Goal: Task Accomplishment & Management: Manage account settings

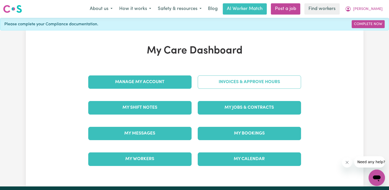
click at [203, 77] on link "Invoices & Approve Hours" at bounding box center [249, 81] width 103 height 13
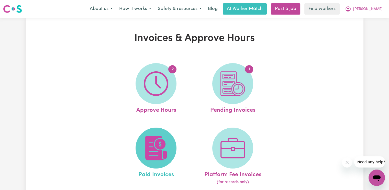
click at [167, 146] on img at bounding box center [156, 148] width 25 height 25
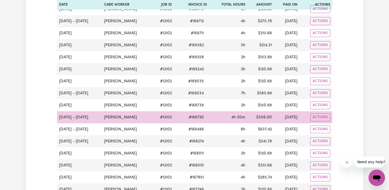
scroll to position [179, 0]
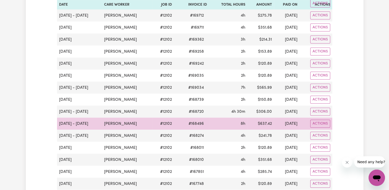
click at [185, 124] on span "# 168496" at bounding box center [195, 124] width 21 height 6
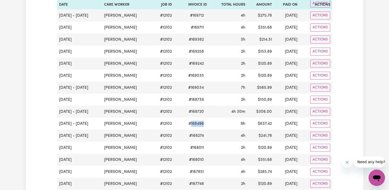
copy span "168496"
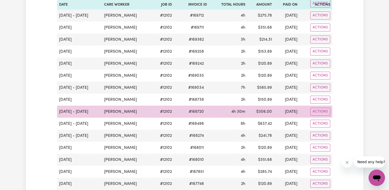
click at [187, 112] on span "# 168720" at bounding box center [196, 112] width 21 height 6
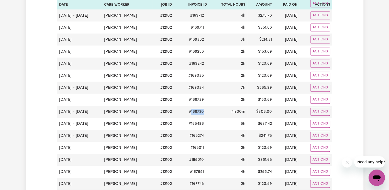
copy span "168720"
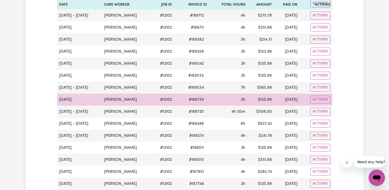
click at [187, 99] on span "# 168739" at bounding box center [196, 100] width 21 height 6
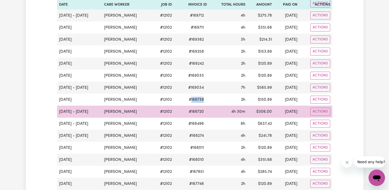
copy span "168739"
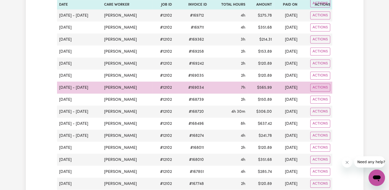
click at [188, 88] on span "# 169034" at bounding box center [196, 88] width 22 height 6
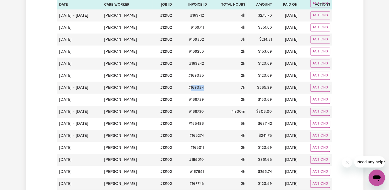
copy span "169034"
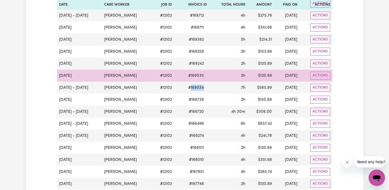
click at [185, 76] on span "# 169035" at bounding box center [196, 76] width 22 height 6
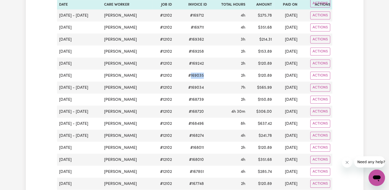
copy span "169035"
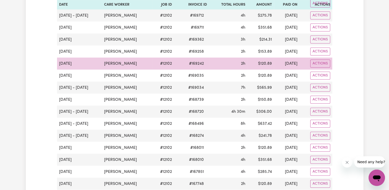
click at [186, 63] on span "# 169242" at bounding box center [196, 64] width 21 height 6
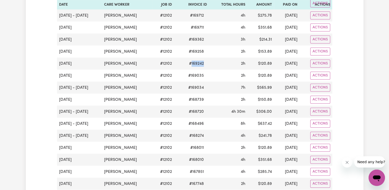
copy span "169242"
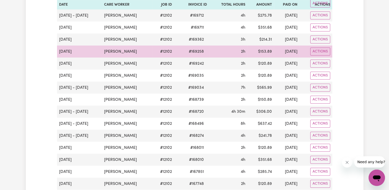
click at [186, 51] on span "# 169258" at bounding box center [196, 52] width 21 height 6
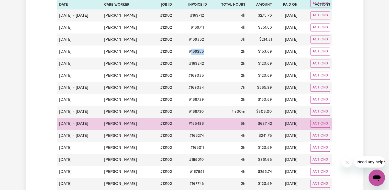
copy span "169258"
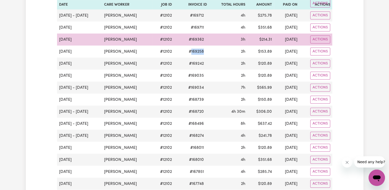
click at [188, 38] on span "# 169362" at bounding box center [196, 40] width 21 height 6
copy span "169362"
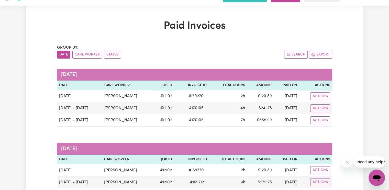
scroll to position [0, 0]
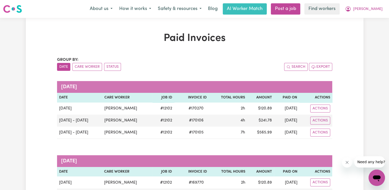
drag, startPoint x: 375, startPoint y: 11, endPoint x: 374, endPoint y: 14, distance: 3.6
click at [375, 11] on span "[PERSON_NAME]" at bounding box center [367, 9] width 29 height 6
click at [369, 27] on link "Logout" at bounding box center [365, 30] width 40 height 10
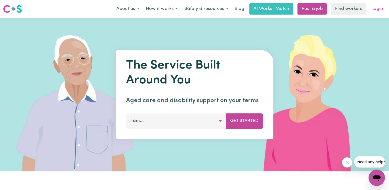
click at [379, 11] on link "Login" at bounding box center [377, 8] width 18 height 11
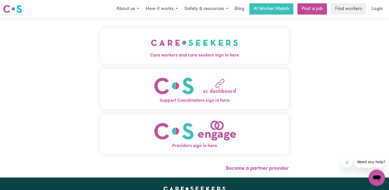
click at [186, 42] on button "Care workers and care seekers sign in here" at bounding box center [194, 46] width 188 height 36
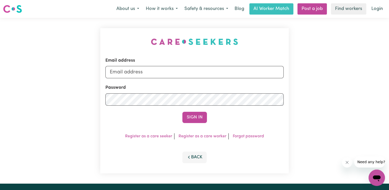
click at [167, 65] on div "Email address" at bounding box center [194, 67] width 178 height 21
click at [171, 73] on input "Email address" at bounding box center [194, 72] width 178 height 12
paste input "[PERSON_NAME]"
type input "[EMAIL_ADDRESS][DOMAIN_NAME]"
click at [182, 112] on button "Sign In" at bounding box center [194, 117] width 25 height 11
